Goal: Subscribe to service/newsletter

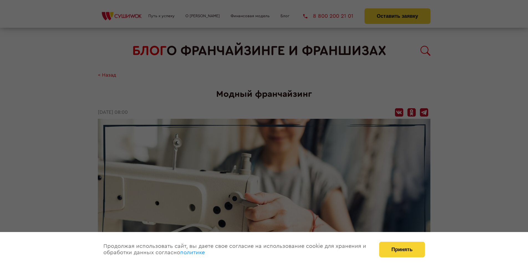
scroll to position [815, 0]
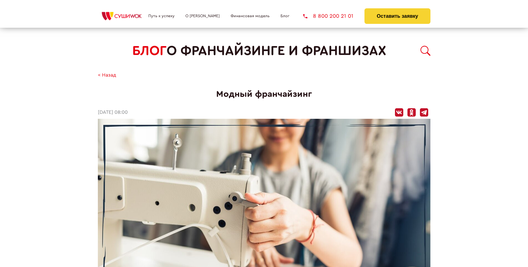
scroll to position [815, 0]
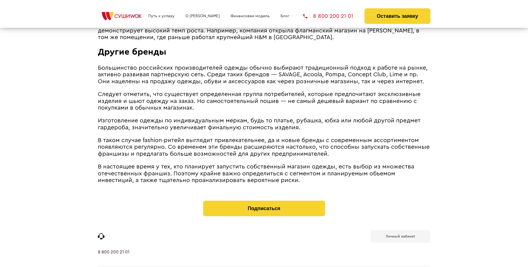
click at [401, 234] on b "Личный кабинет" at bounding box center [400, 236] width 29 height 4
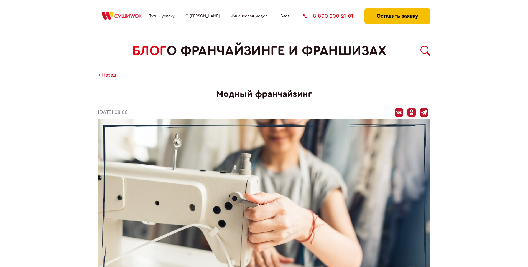
click at [397, 10] on button "Оставить заявку" at bounding box center [398, 16] width 66 height 16
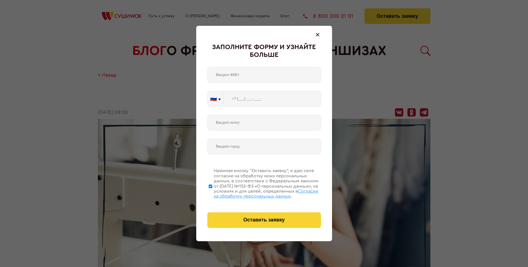
click at [257, 193] on span "Согласии на обработку персональных данных" at bounding box center [266, 193] width 105 height 9
click at [212, 193] on input "Нажимая кнопку “Оставить заявку”, я даю свое согласие на обработку моих персона…" at bounding box center [211, 186] width 4 height 44
checkbox input "false"
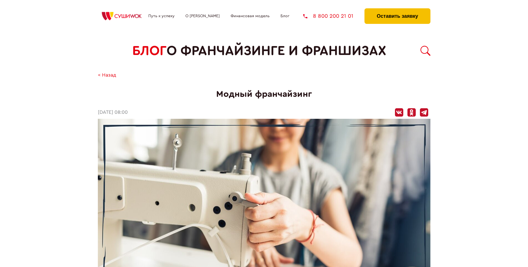
click at [397, 10] on button "Оставить заявку" at bounding box center [398, 16] width 66 height 16
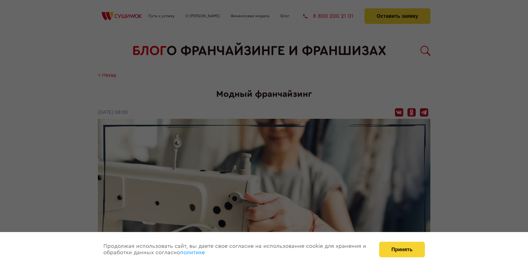
scroll to position [815, 0]
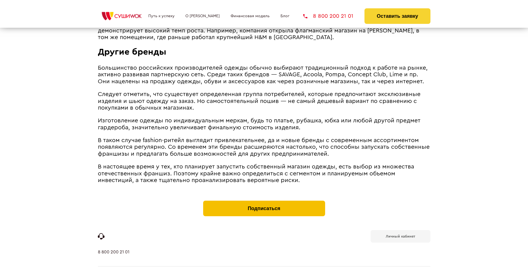
click at [264, 201] on button "Подписаться" at bounding box center [264, 209] width 122 height 16
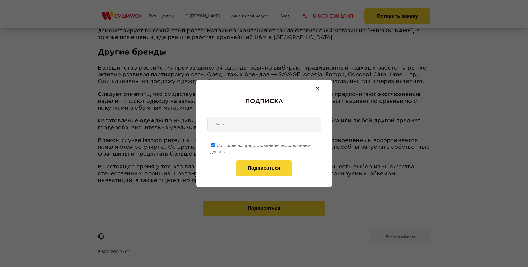
click at [261, 144] on span "Согласен на предоставление персональных данных" at bounding box center [260, 148] width 100 height 11
click at [215, 144] on input "Согласен на предоставление персональных данных" at bounding box center [214, 145] width 4 height 4
checkbox input "false"
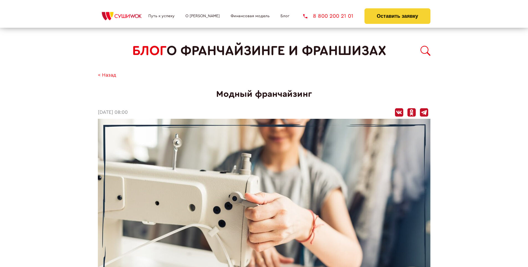
scroll to position [815, 0]
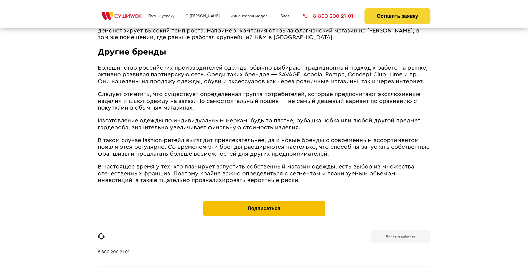
click at [264, 201] on button "Подписаться" at bounding box center [264, 209] width 122 height 16
